Goal: Task Accomplishment & Management: Complete application form

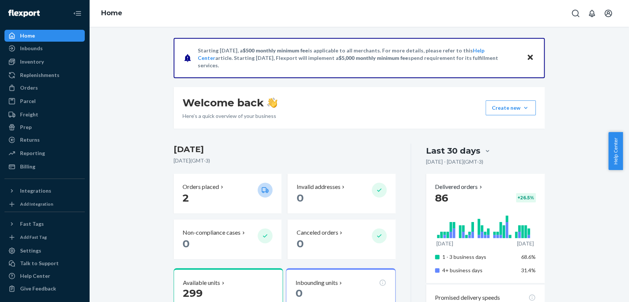
click at [244, 59] on p "Starting [DATE], a $500 monthly minimum fee is applicable to all merchants. For…" at bounding box center [358, 58] width 321 height 22
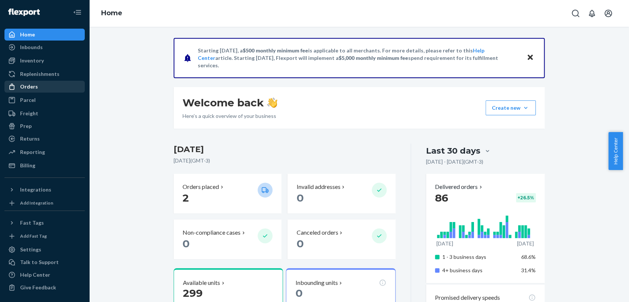
click at [50, 86] on div "Orders" at bounding box center [44, 86] width 79 height 10
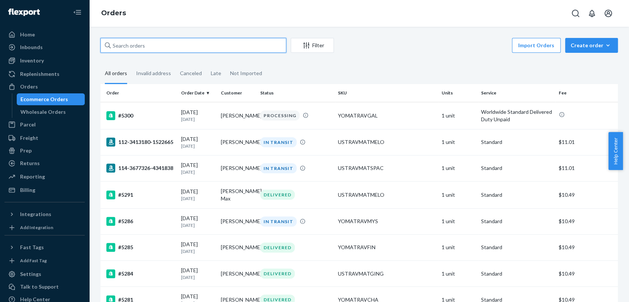
click at [267, 48] on input "text" at bounding box center [193, 45] width 186 height 15
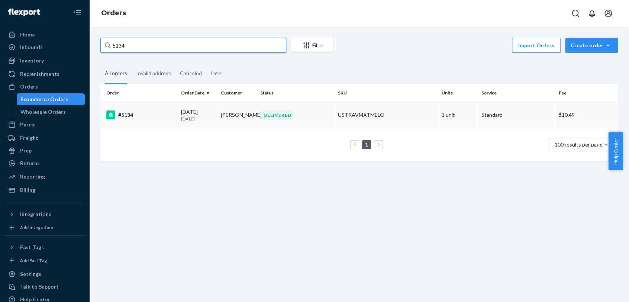
type input "5134"
click at [139, 114] on div "#5134" at bounding box center [140, 114] width 69 height 9
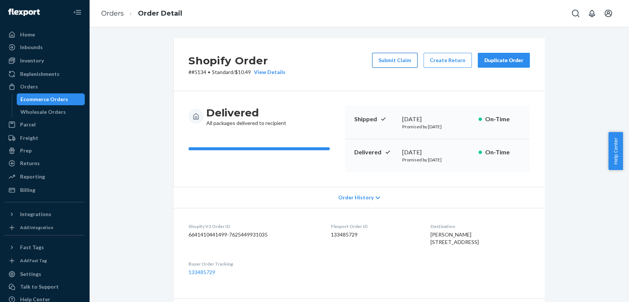
click at [406, 60] on button "Submit Claim" at bounding box center [394, 60] width 45 height 15
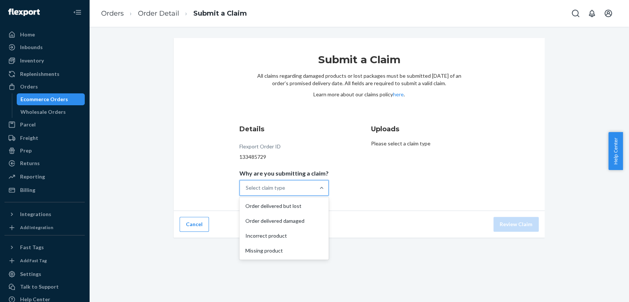
click at [303, 189] on div "Select claim type" at bounding box center [277, 187] width 75 height 15
click at [246, 189] on input "Why are you submitting a claim? option Order delivered but lost focused, 1 of 4…" at bounding box center [246, 187] width 1 height 7
click at [303, 203] on div "Order delivered but lost" at bounding box center [284, 205] width 86 height 15
click at [246, 191] on input "Why are you submitting a claim? option Order delivered but lost focused, 1 of 4…" at bounding box center [246, 187] width 1 height 7
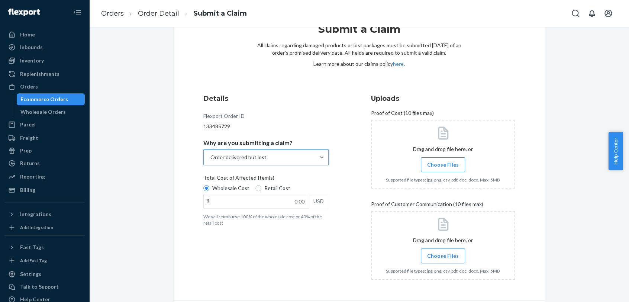
scroll to position [31, 0]
click at [268, 188] on span "Retail Cost" at bounding box center [277, 187] width 26 height 7
click at [261, 188] on input "Retail Cost" at bounding box center [258, 188] width 6 height 6
radio input "true"
radio input "false"
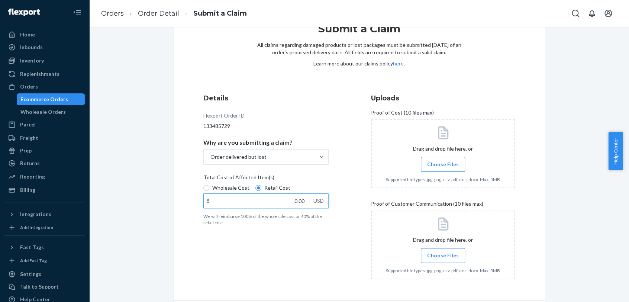
click at [274, 195] on input "0.00" at bounding box center [256, 201] width 105 height 14
type input "75.65"
click at [430, 163] on span "Choose Files" at bounding box center [443, 164] width 32 height 7
click at [443, 163] on input "Choose Files" at bounding box center [443, 164] width 0 height 8
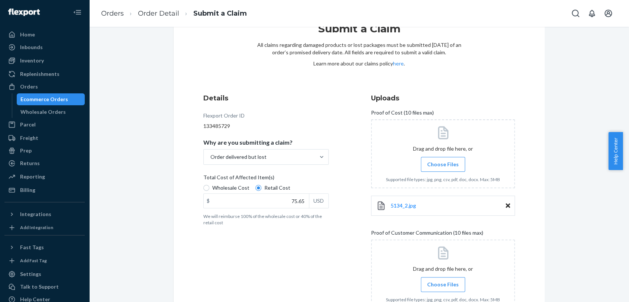
scroll to position [85, 0]
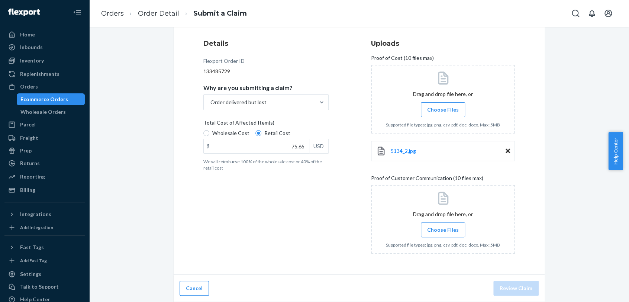
click at [447, 228] on span "Choose Files" at bounding box center [443, 229] width 32 height 7
click at [443, 228] on input "Choose Files" at bounding box center [443, 230] width 0 height 8
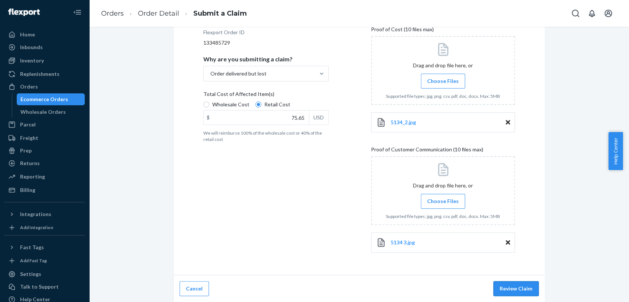
click at [522, 287] on button "Review Claim" at bounding box center [515, 288] width 45 height 15
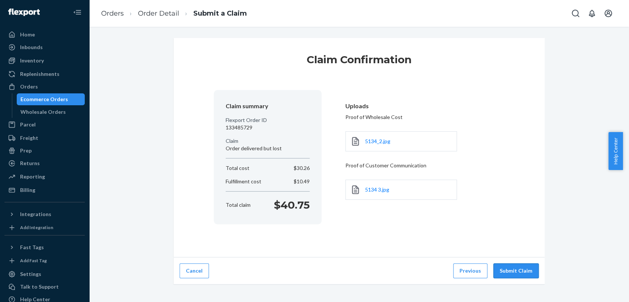
click at [505, 271] on button "Submit Claim" at bounding box center [515, 270] width 45 height 15
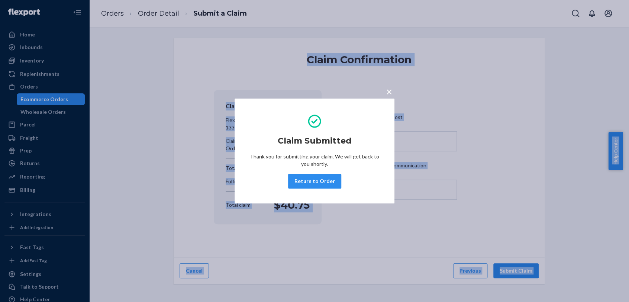
click at [356, 0] on html "Home Inbounds Shipping Plans Problems Inventory Products Replenishments Orders …" at bounding box center [314, 151] width 629 height 302
